Goal: Transaction & Acquisition: Purchase product/service

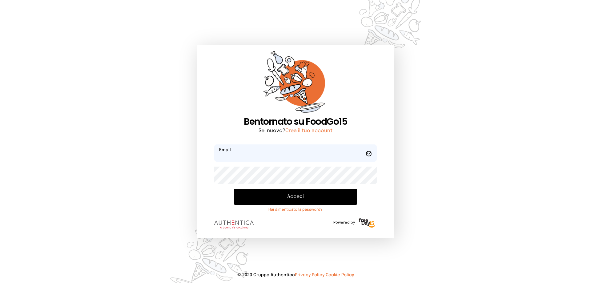
type input "**********"
click at [321, 193] on button "Accedi" at bounding box center [295, 197] width 123 height 16
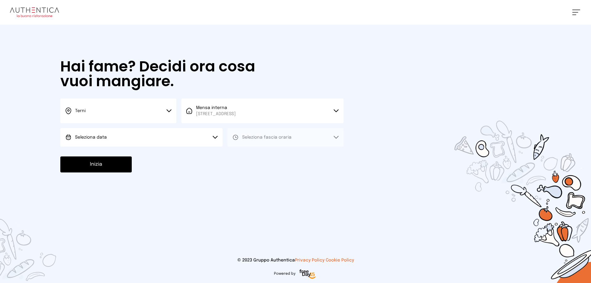
click at [123, 137] on button "Seleziona data" at bounding box center [141, 137] width 162 height 18
click at [125, 151] on li "[DATE], [DATE]" at bounding box center [141, 155] width 162 height 16
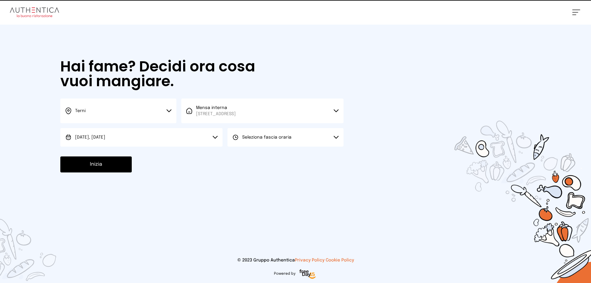
click at [246, 138] on span "Seleziona fascia oraria" at bounding box center [266, 137] width 49 height 4
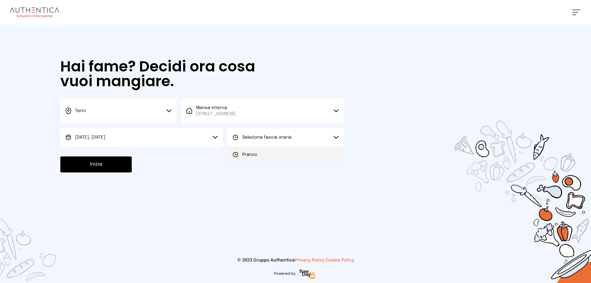
click at [250, 153] on span "Pranzo" at bounding box center [249, 154] width 15 height 6
click at [112, 167] on button "Inizia" at bounding box center [95, 164] width 71 height 16
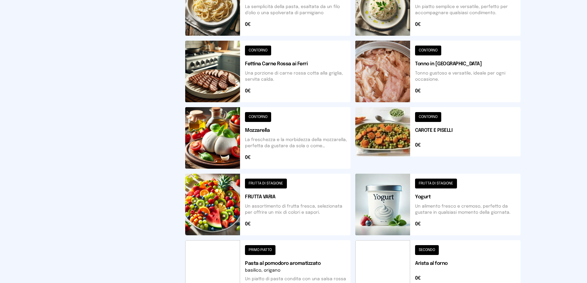
scroll to position [233, 0]
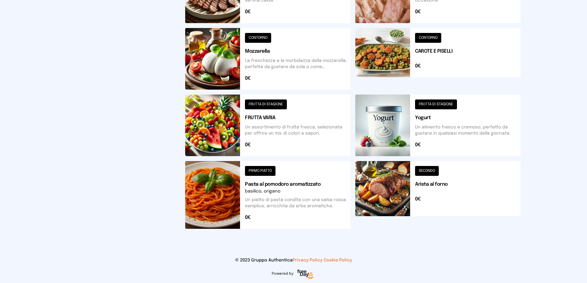
click at [397, 60] on button at bounding box center [437, 59] width 165 height 62
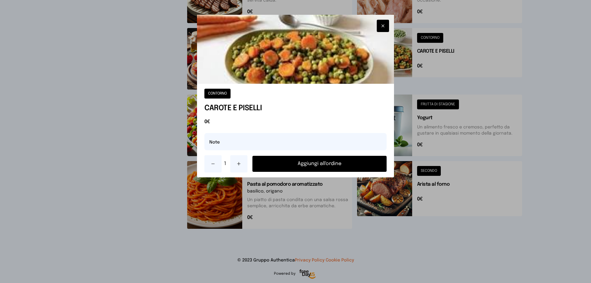
click at [345, 166] on button "Aggiungi all'ordine" at bounding box center [319, 164] width 134 height 16
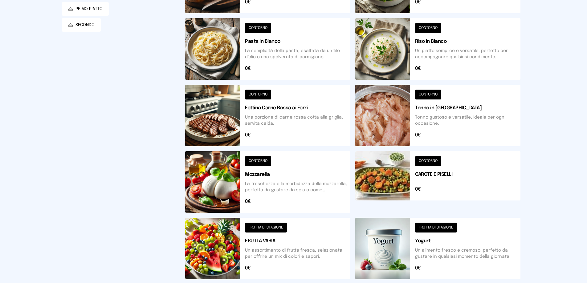
scroll to position [79, 0]
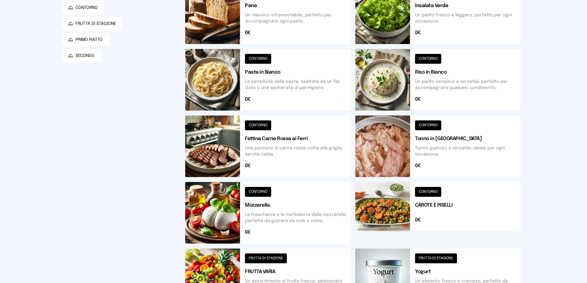
click at [224, 25] on button at bounding box center [267, 13] width 165 height 62
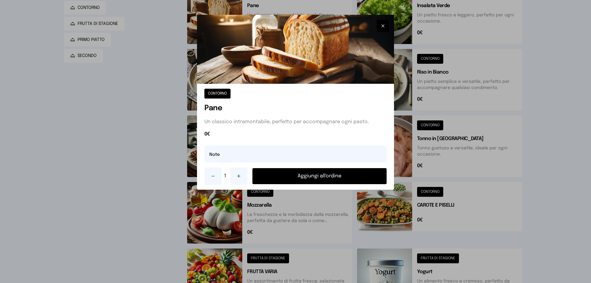
click at [315, 176] on button "Aggiungi all'ordine" at bounding box center [319, 176] width 134 height 16
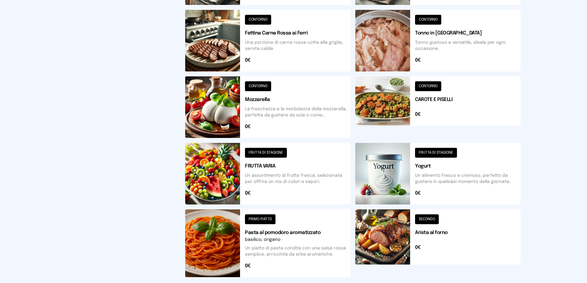
scroll to position [233, 0]
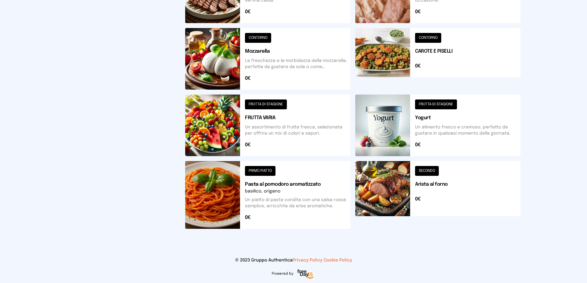
click at [260, 138] on button at bounding box center [267, 126] width 165 height 62
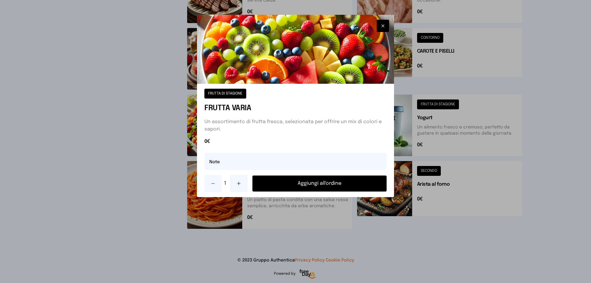
click at [236, 185] on button at bounding box center [238, 183] width 17 height 17
click at [219, 165] on input "text" at bounding box center [295, 161] width 182 height 17
type input "**********"
click at [345, 180] on button "Aggiungi all'ordine" at bounding box center [319, 184] width 134 height 16
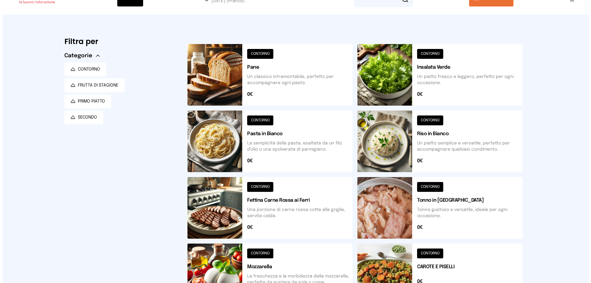
scroll to position [0, 0]
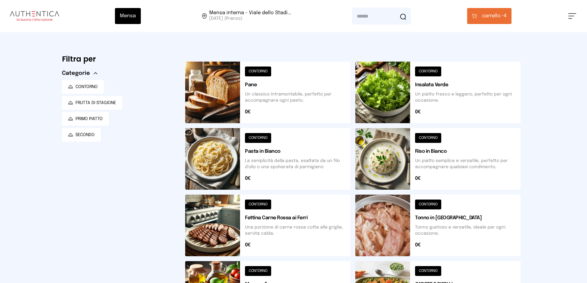
click at [486, 18] on span "carrello •" at bounding box center [493, 15] width 22 height 7
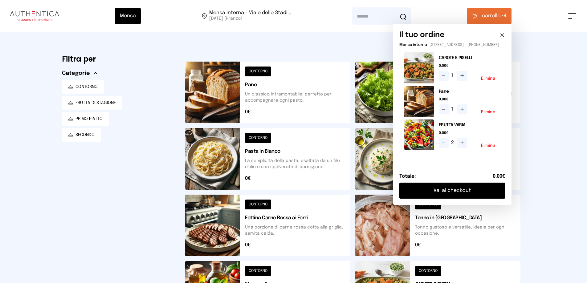
click at [464, 78] on icon at bounding box center [461, 75] width 5 height 5
click at [464, 196] on button "Vai al checkout" at bounding box center [452, 191] width 106 height 16
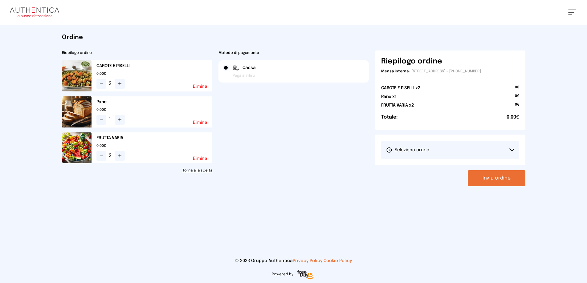
click at [458, 151] on button "Seleziona orario" at bounding box center [450, 150] width 138 height 18
click at [457, 164] on li "1° Turno (13:00 - 15:00)" at bounding box center [450, 167] width 138 height 16
click at [497, 179] on button "Invia ordine" at bounding box center [496, 178] width 58 height 16
